Goal: Information Seeking & Learning: Learn about a topic

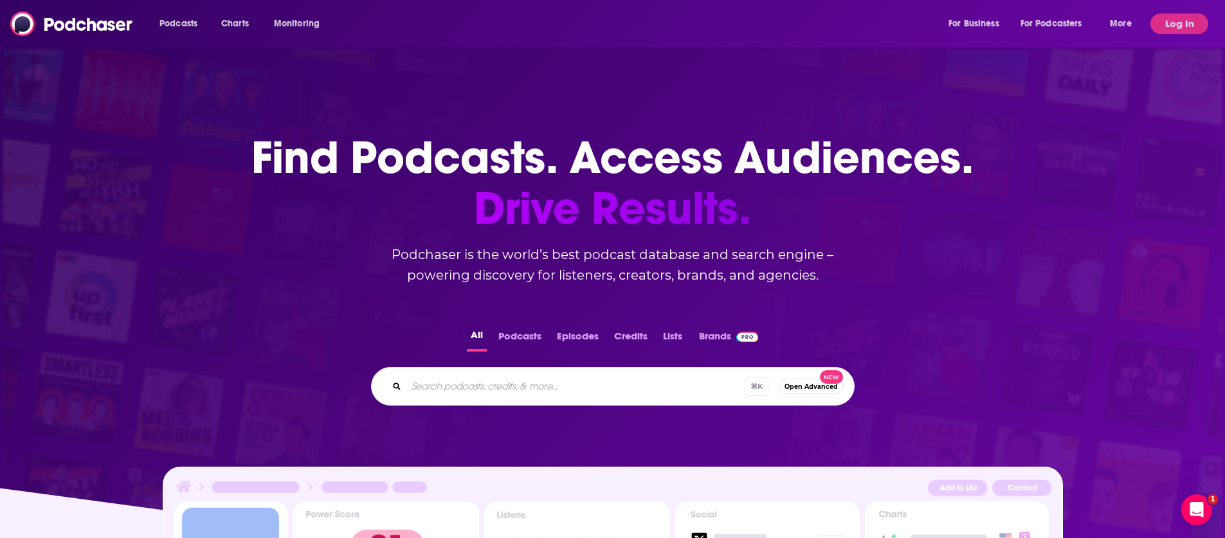
click at [1129, 178] on div "Find Podcasts. Access Audiences. Drive Results. Podchaser is the world’s best p…" at bounding box center [612, 367] width 1225 height 572
drag, startPoint x: 1179, startPoint y: 23, endPoint x: 1141, endPoint y: 36, distance: 40.7
click at [1179, 23] on button "Log In" at bounding box center [1180, 24] width 58 height 21
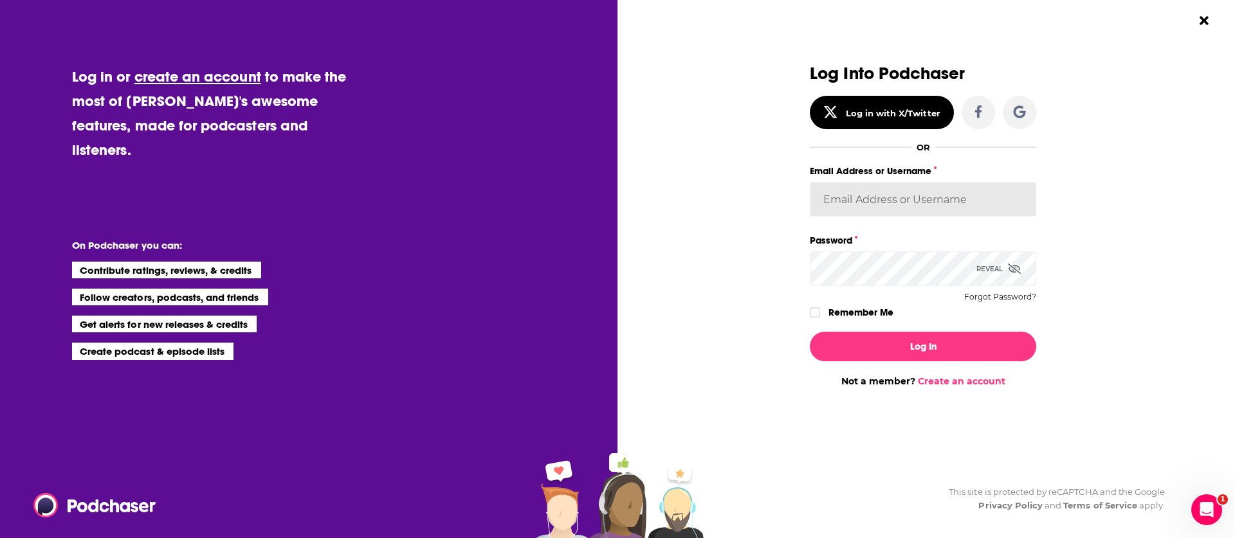
type input "[EMAIL_ADDRESS][PERSON_NAME][DOMAIN_NAME]"
click at [873, 317] on label "Remember Me" at bounding box center [860, 312] width 65 height 17
click at [819, 318] on input "rememberMe" at bounding box center [815, 318] width 8 height 0
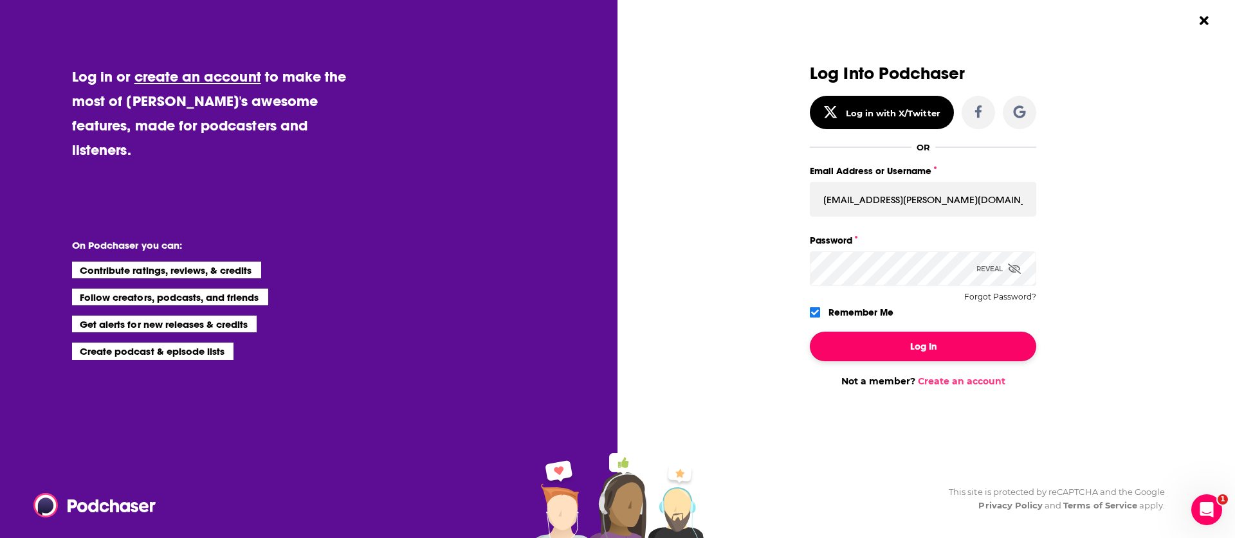
click at [860, 352] on button "Log In" at bounding box center [923, 347] width 226 height 30
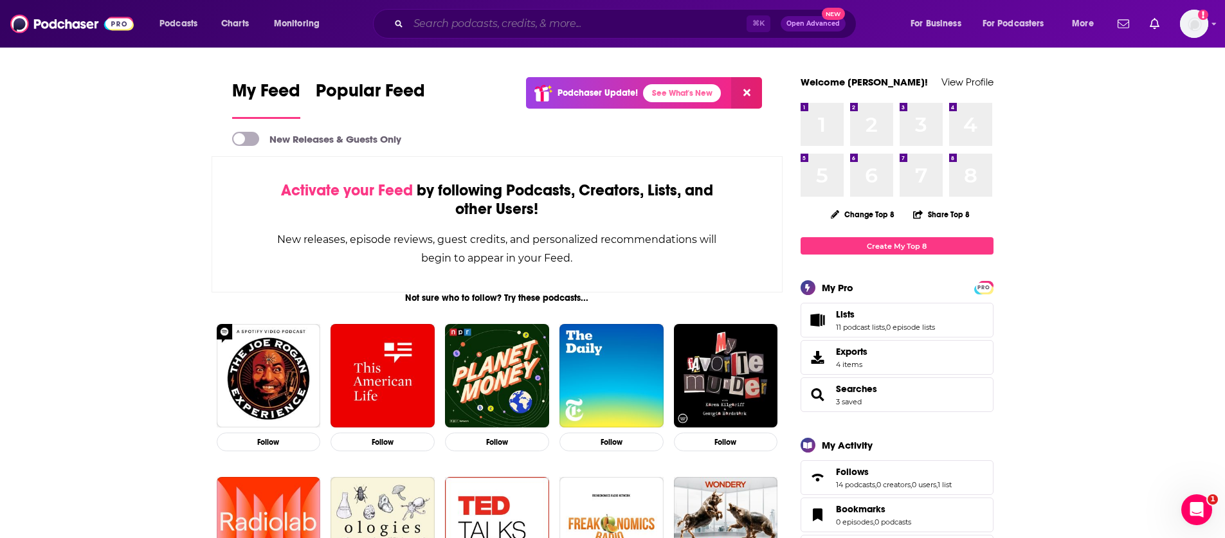
click at [594, 29] on input "Search podcasts, credits, & more..." at bounding box center [577, 24] width 338 height 21
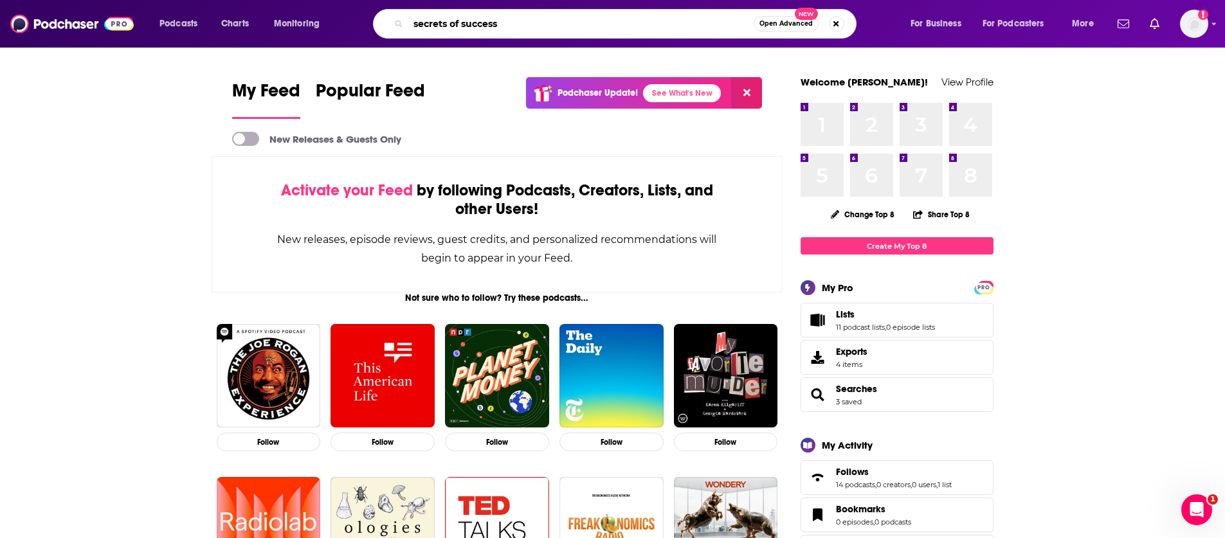
type input "secrets of success"
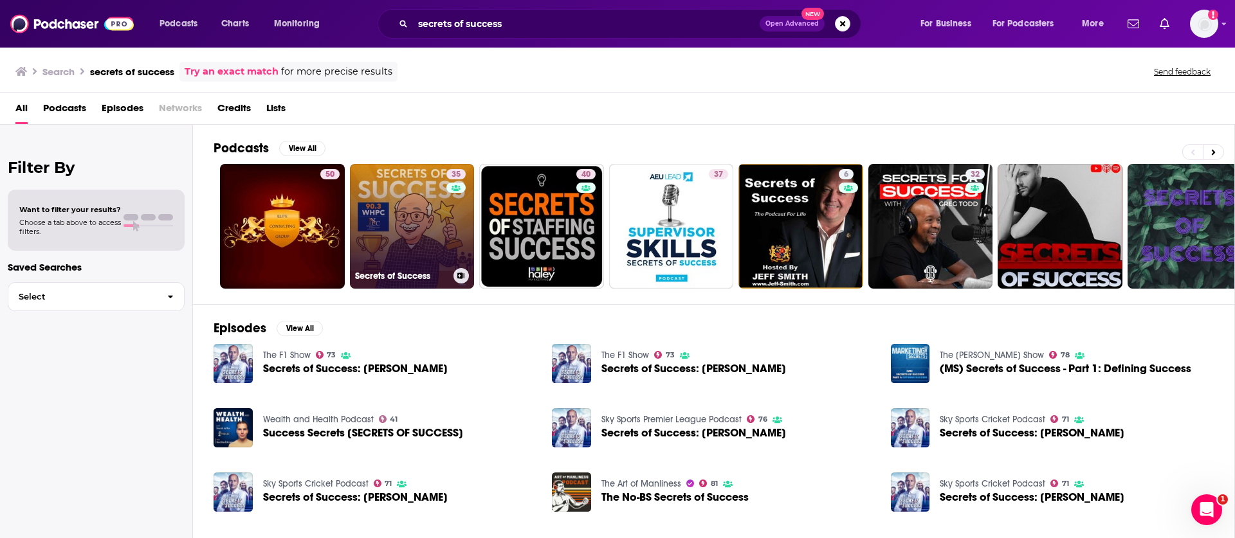
click at [381, 206] on link "35 Secrets of Success" at bounding box center [412, 226] width 125 height 125
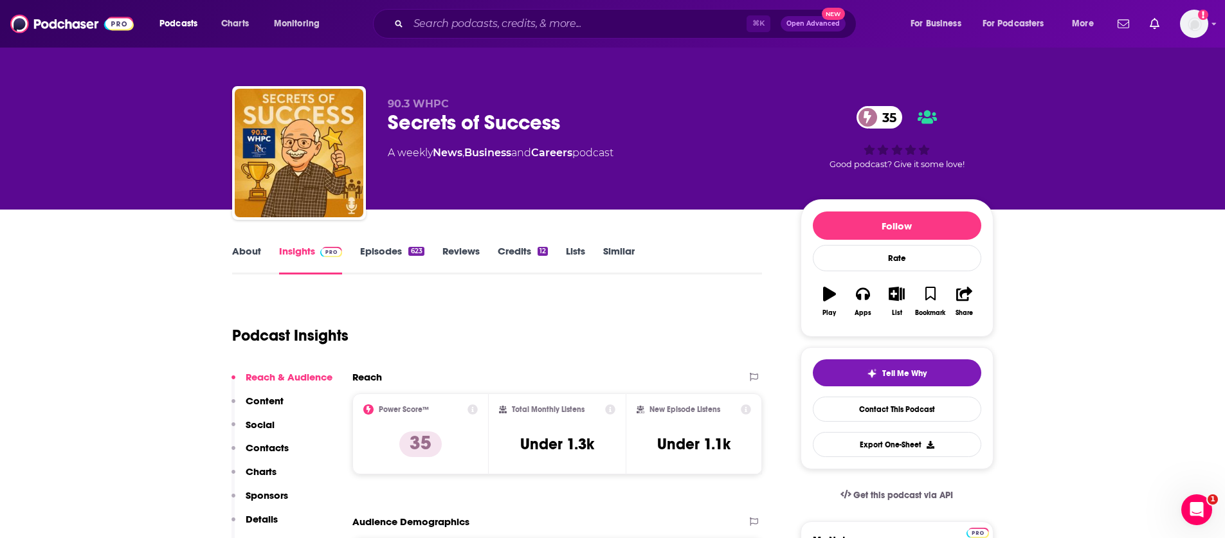
click at [254, 251] on link "About" at bounding box center [246, 260] width 29 height 30
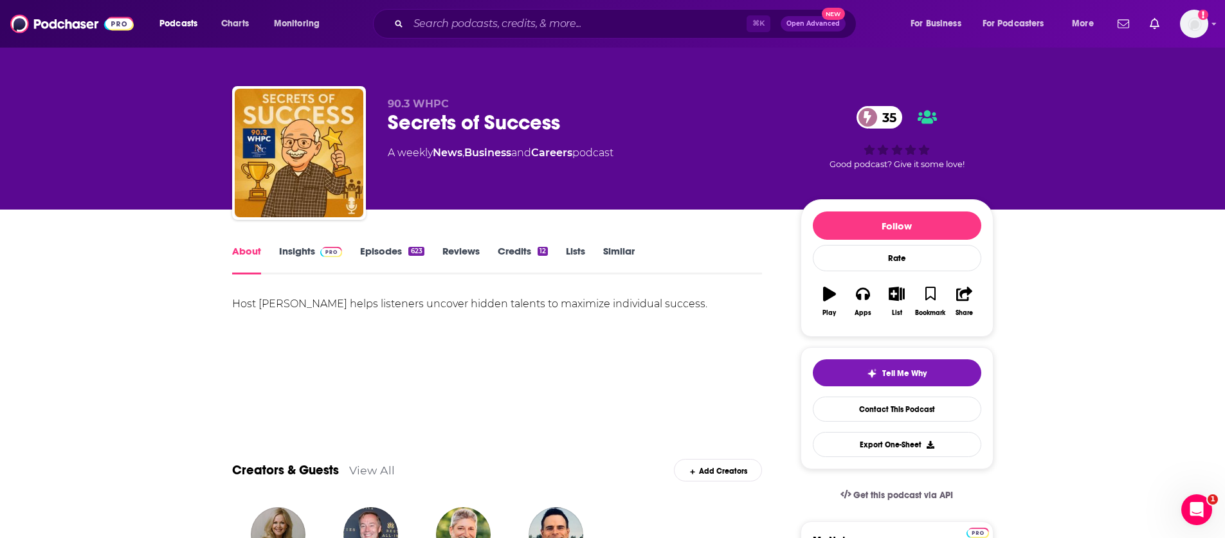
click at [304, 255] on link "Insights" at bounding box center [311, 260] width 64 height 30
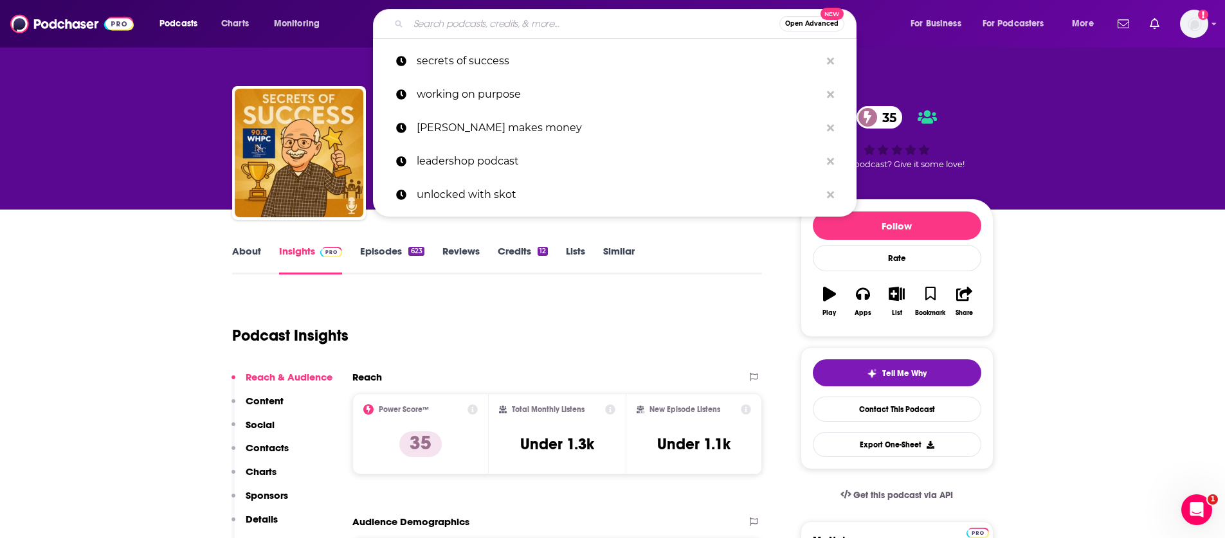
click at [548, 15] on input "Search podcasts, credits, & more..." at bounding box center [593, 24] width 371 height 21
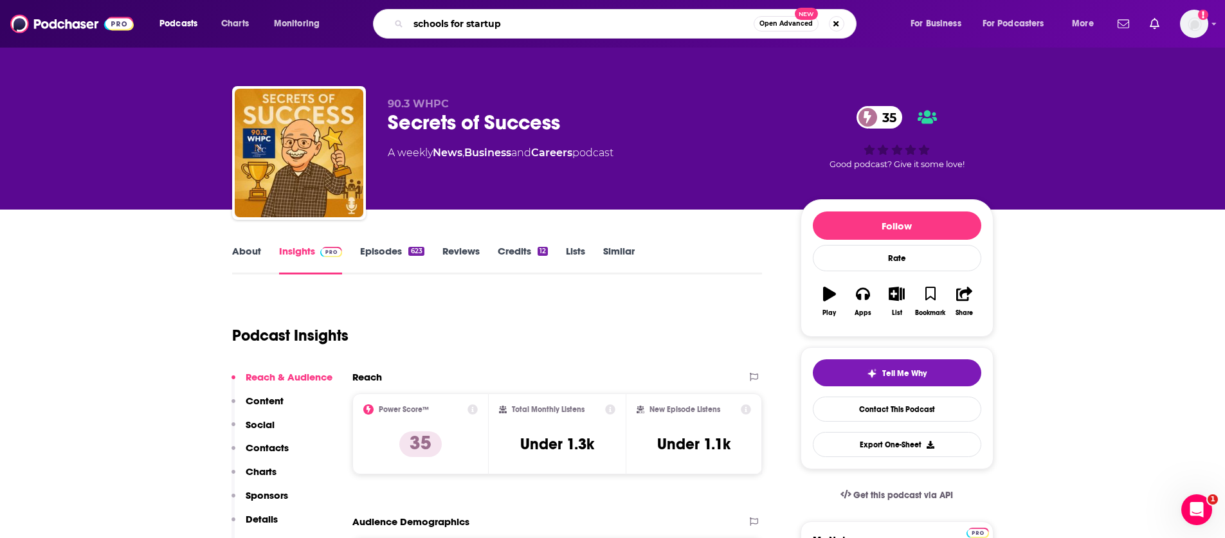
type input "schools for startups"
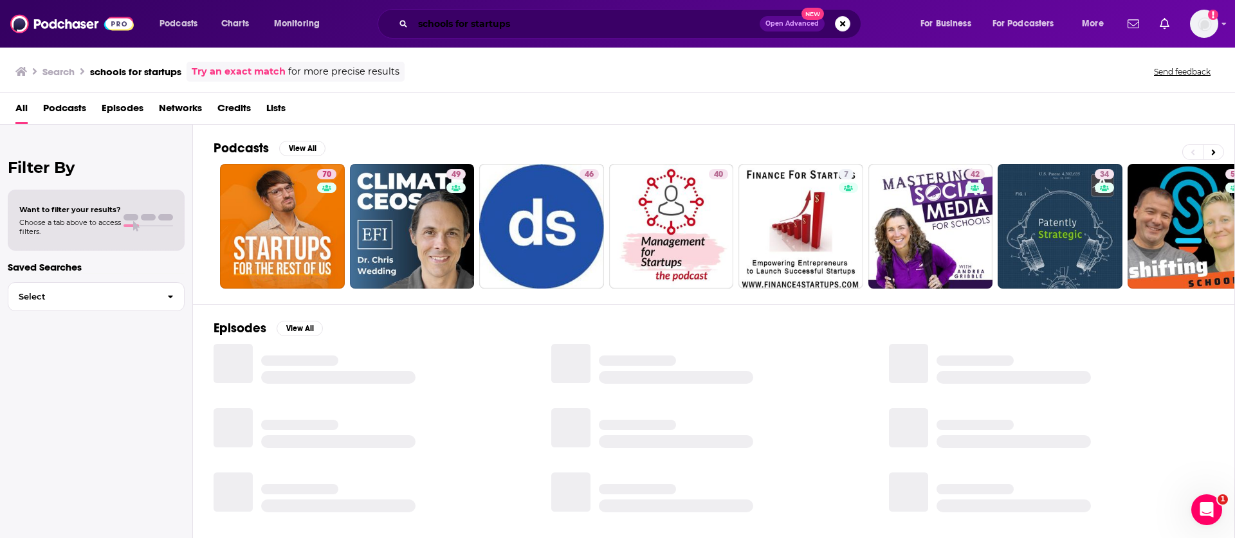
drag, startPoint x: 451, startPoint y: 24, endPoint x: 473, endPoint y: 80, distance: 60.3
click at [451, 24] on input "schools for startups" at bounding box center [586, 24] width 347 height 21
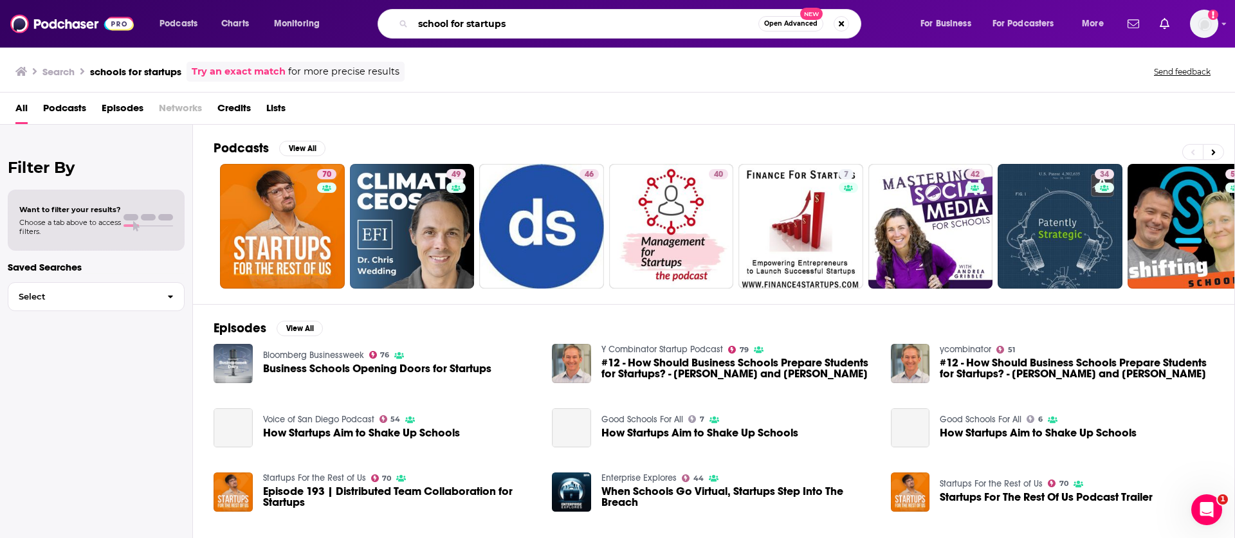
type input "school for startups"
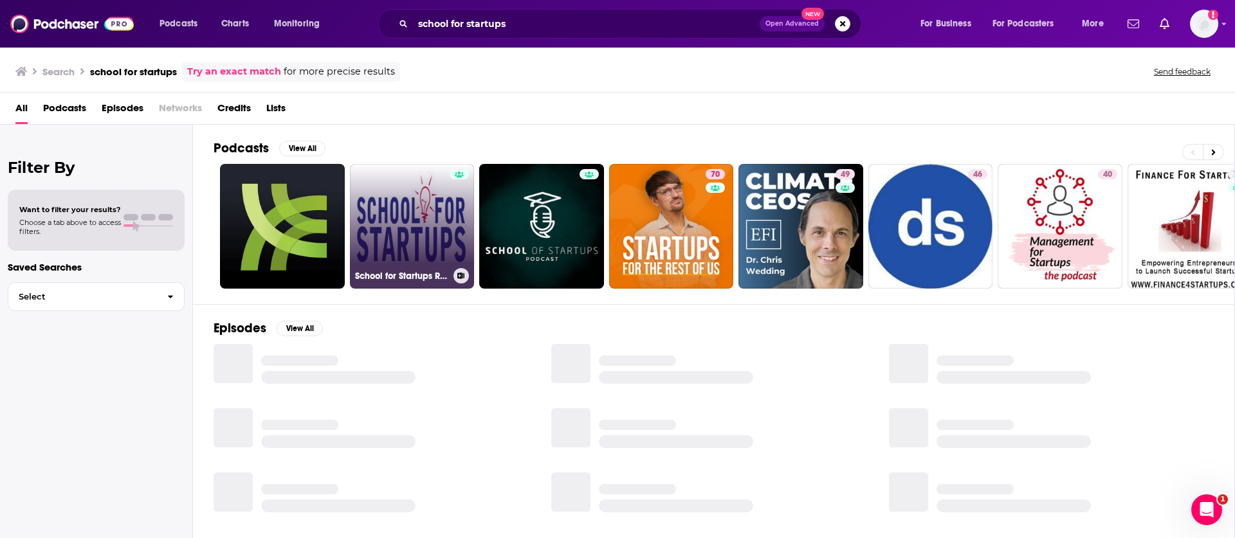
click at [395, 215] on link "School for Startups Radio" at bounding box center [412, 226] width 125 height 125
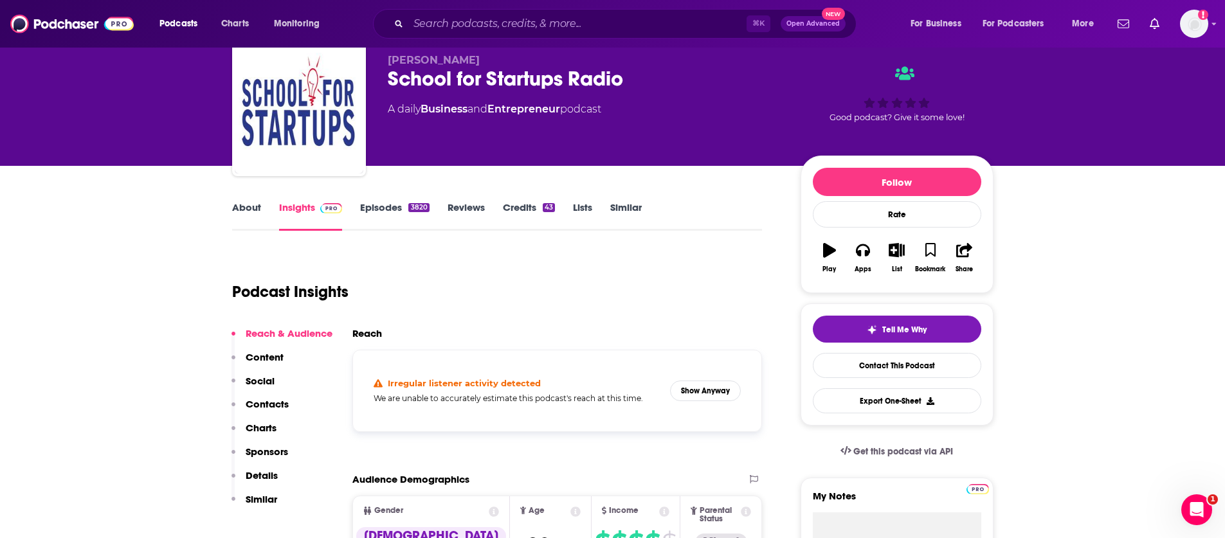
scroll to position [164, 0]
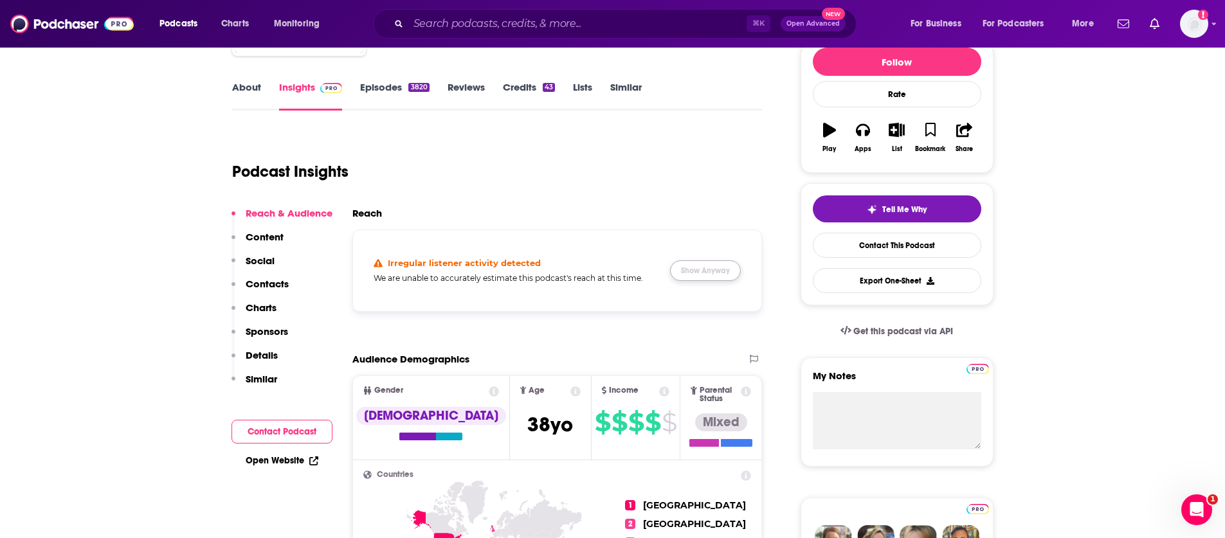
click at [709, 264] on button "Show Anyway" at bounding box center [705, 270] width 71 height 21
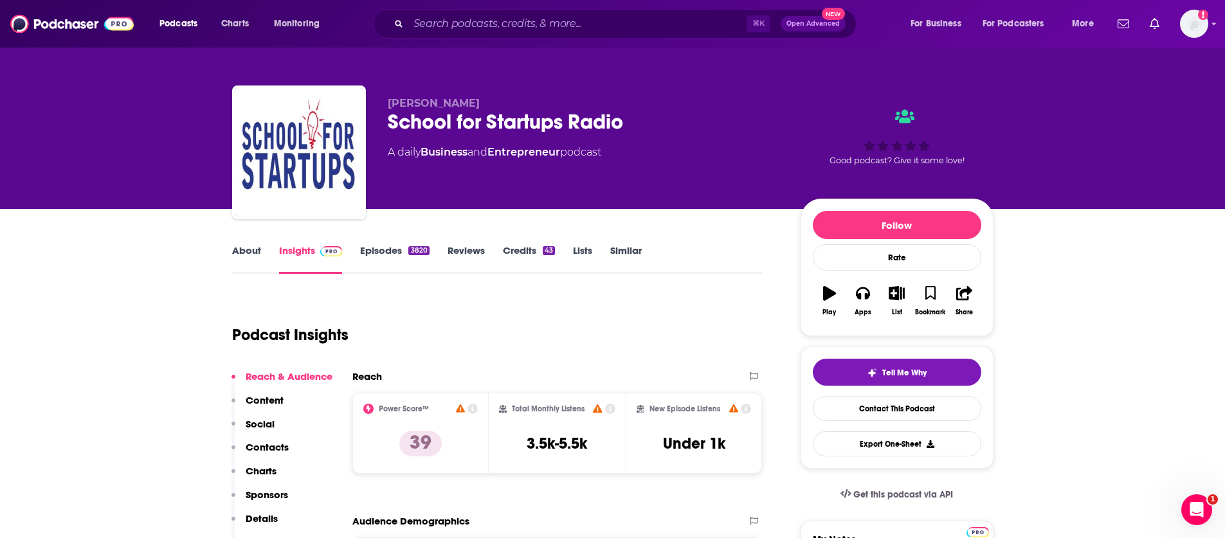
scroll to position [0, 0]
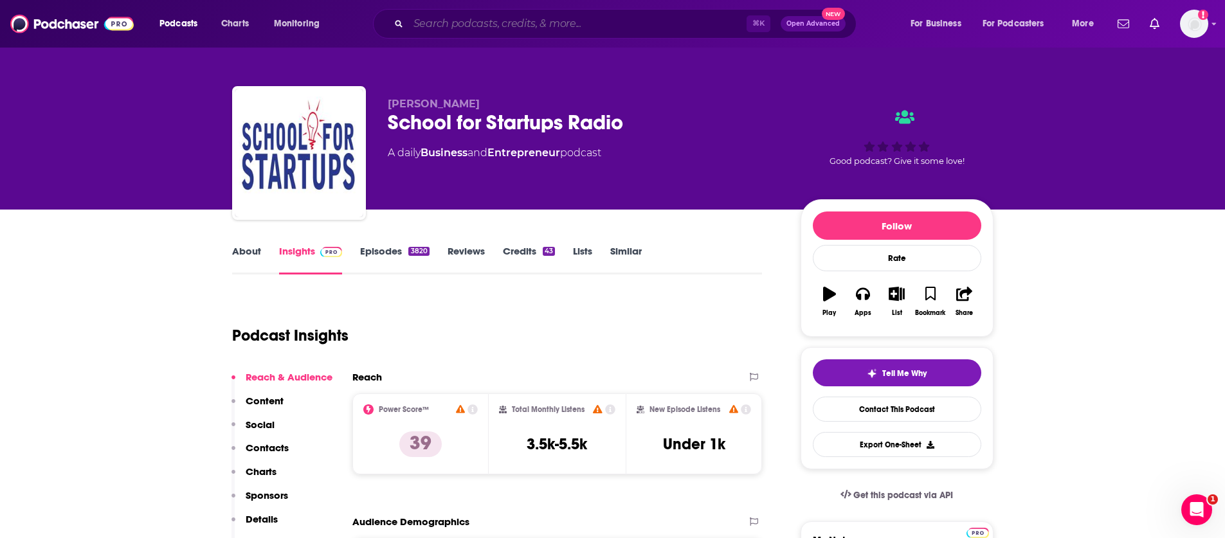
click at [491, 25] on input "Search podcasts, credits, & more..." at bounding box center [577, 24] width 338 height 21
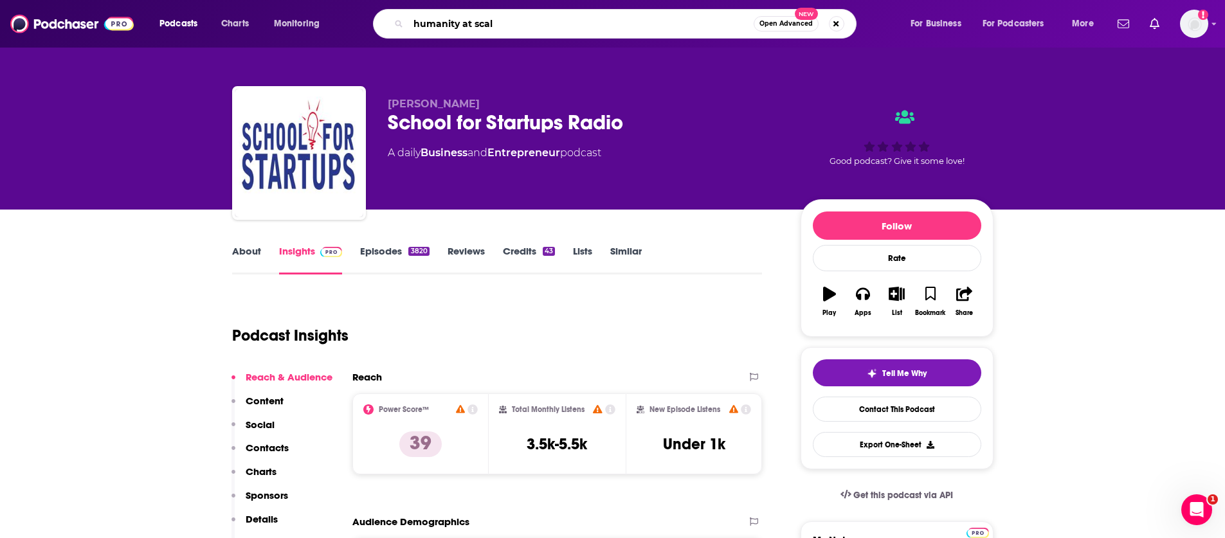
type input "humanity at scale"
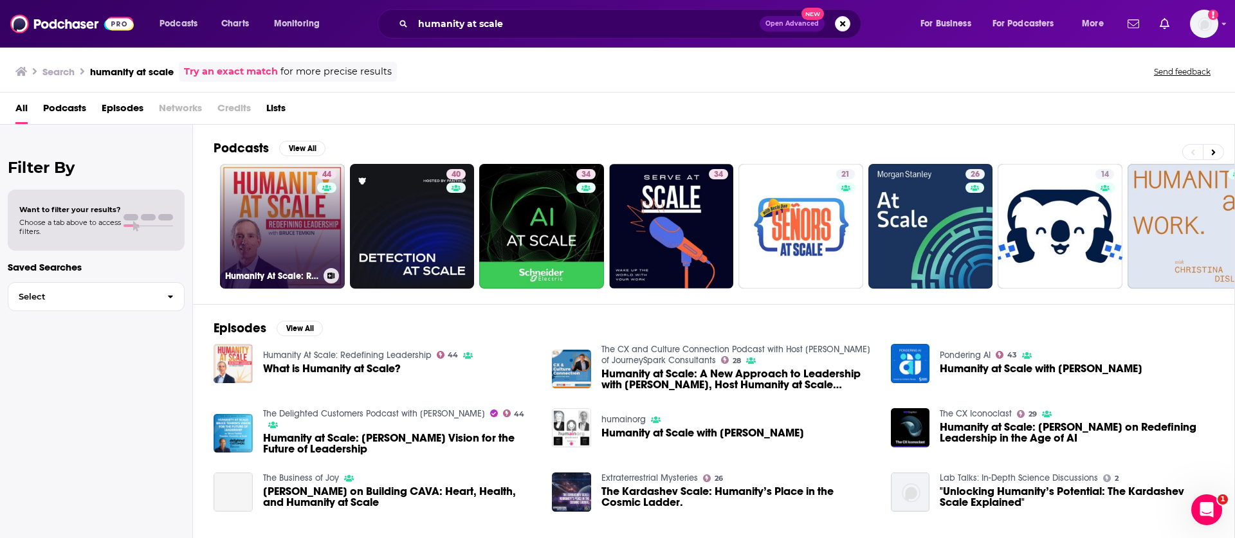
click at [299, 253] on link "44 Humanity At Scale: Redefining Leadership" at bounding box center [282, 226] width 125 height 125
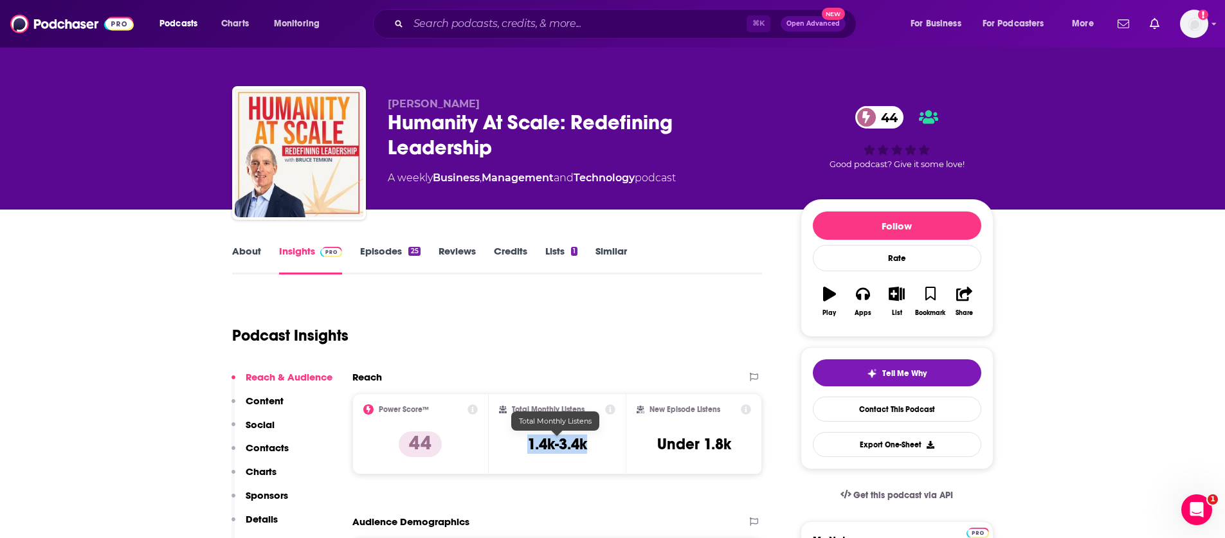
drag, startPoint x: 530, startPoint y: 446, endPoint x: 603, endPoint y: 446, distance: 73.3
click at [603, 446] on div "Total Monthly Listens 1.4k-3.4k" at bounding box center [557, 434] width 116 height 59
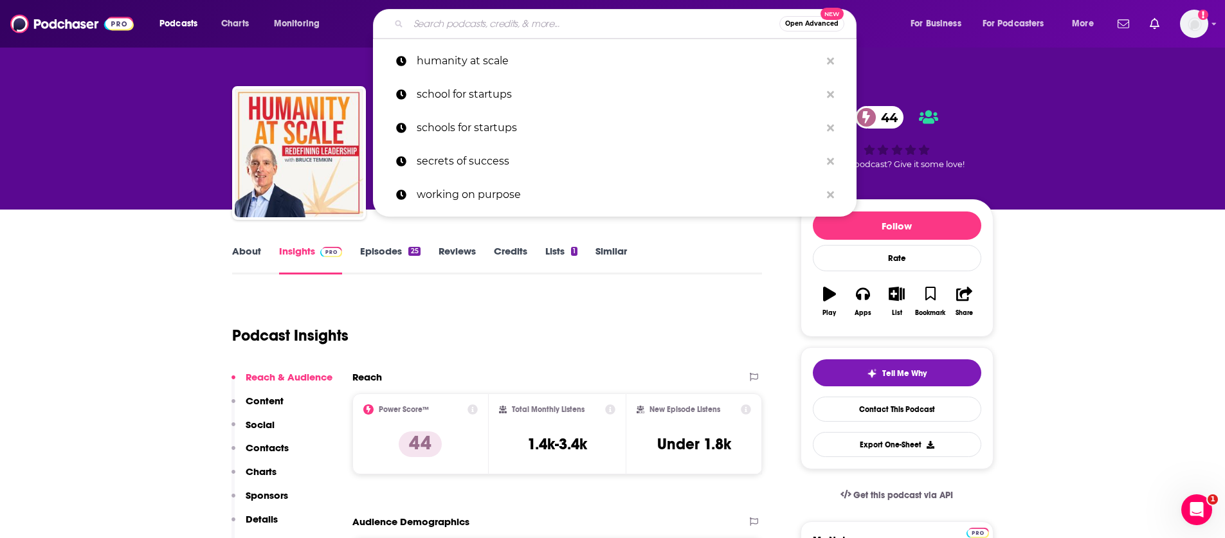
click at [534, 28] on input "Search podcasts, credits, & more..." at bounding box center [593, 24] width 371 height 21
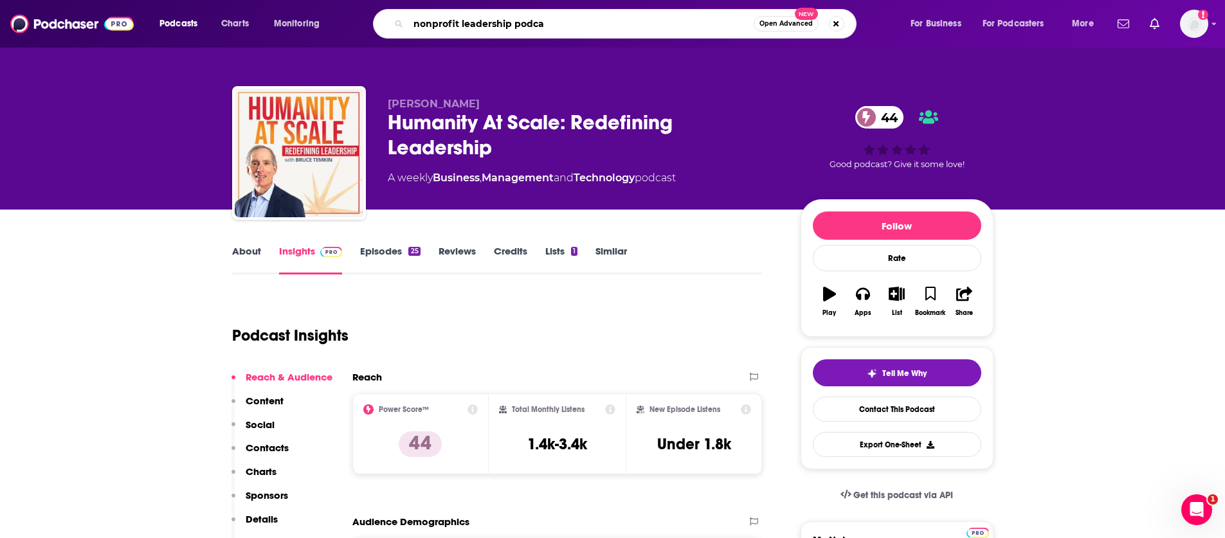
type input "nonprofit leadership podcas"
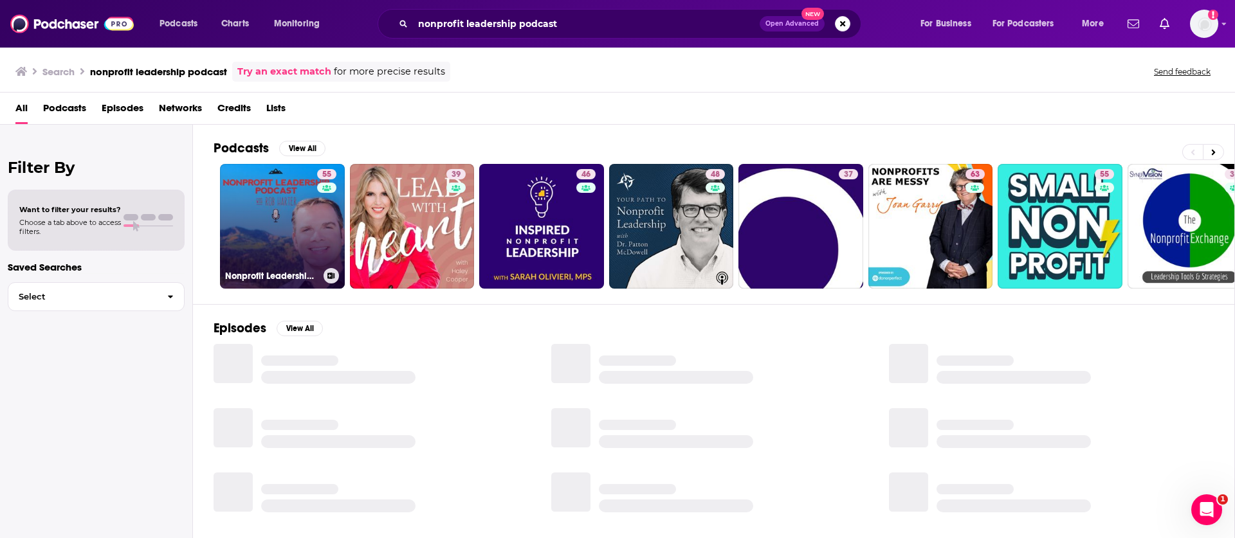
click at [317, 217] on div "55" at bounding box center [328, 218] width 23 height 99
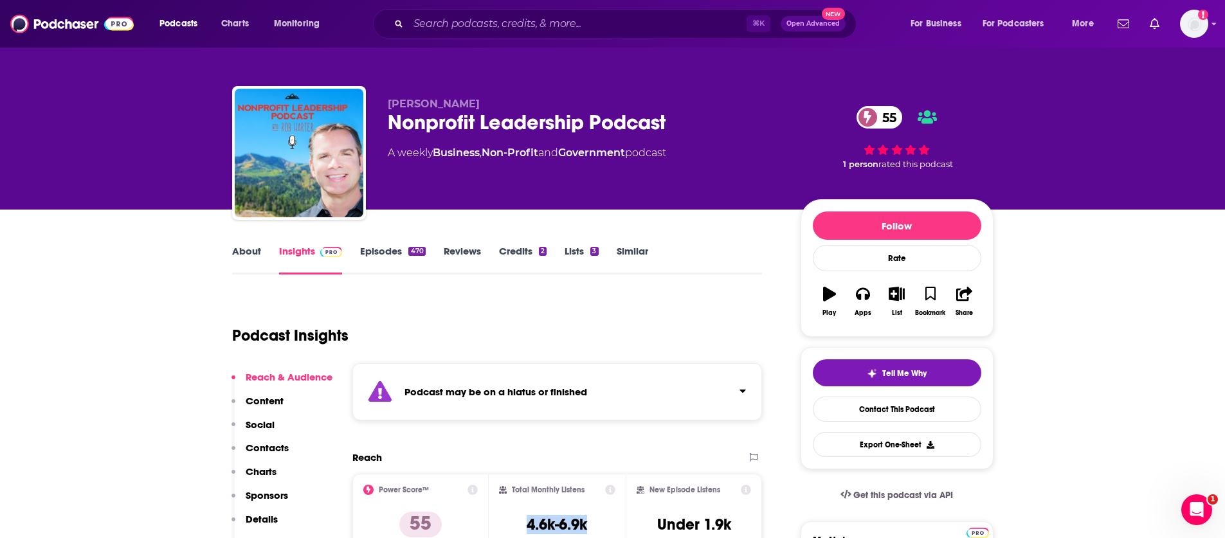
drag, startPoint x: 528, startPoint y: 522, endPoint x: 601, endPoint y: 519, distance: 73.4
click at [601, 519] on div "Total Monthly Listens 4.6k-6.9k" at bounding box center [557, 514] width 116 height 59
copy h3 "4.6k-6.9k"
